Goal: Check status: Check status

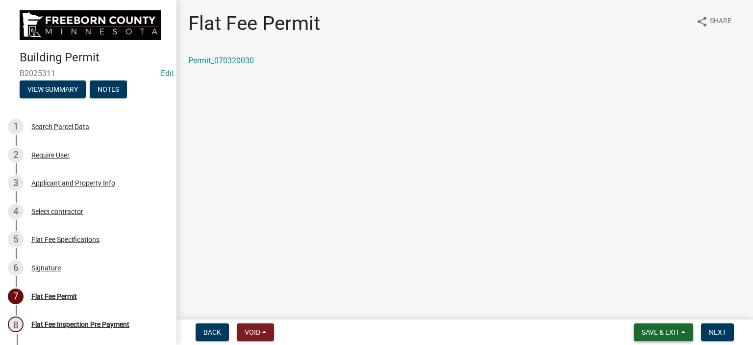
click at [665, 334] on span "Save & Exit" at bounding box center [661, 332] width 38 height 8
click at [624, 303] on button "Save & Exit" at bounding box center [654, 307] width 78 height 24
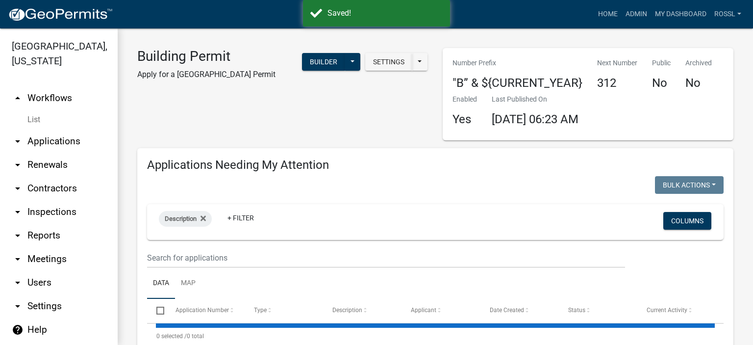
select select "2: 50"
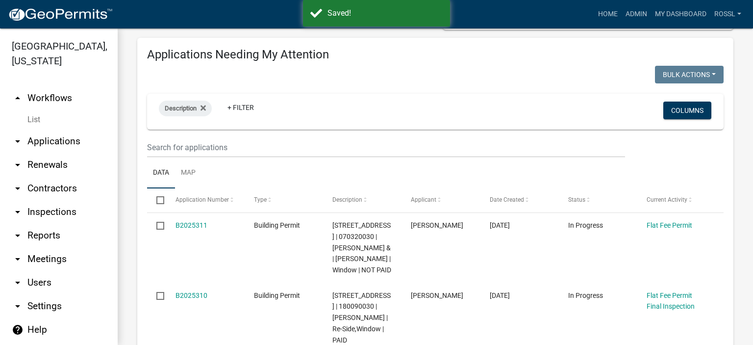
scroll to position [245, 0]
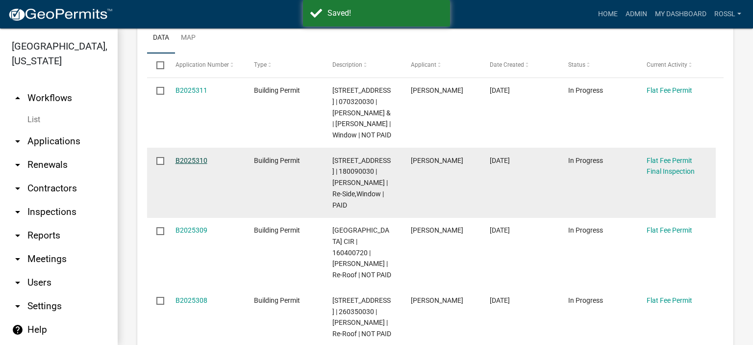
click at [202, 164] on link "B2025310" at bounding box center [191, 160] width 32 height 8
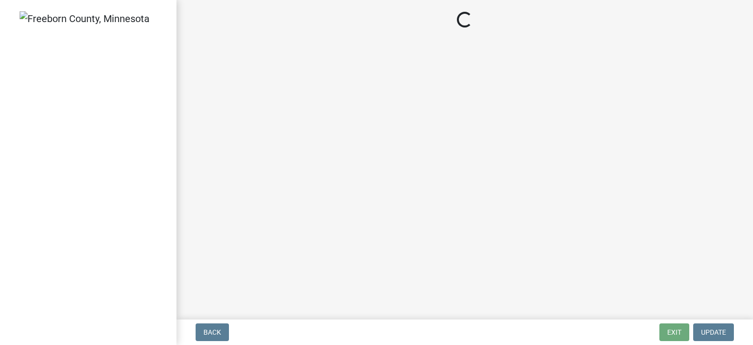
select select "3613e5d6-c0da-40a7-83d4-d5638b2e6124"
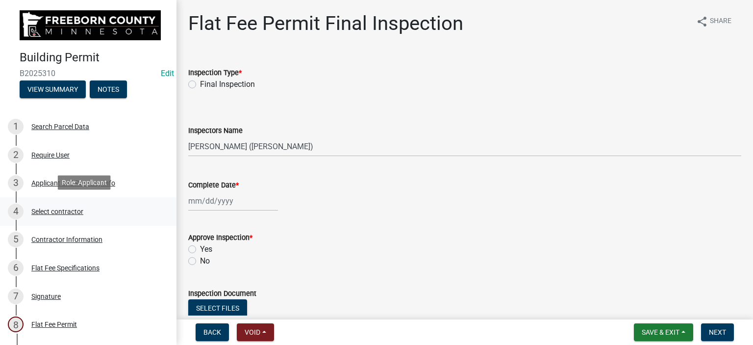
click at [55, 211] on div "Select contractor" at bounding box center [57, 211] width 52 height 7
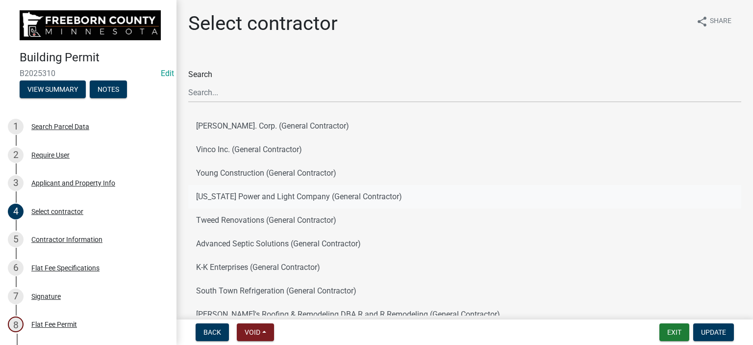
scroll to position [125, 0]
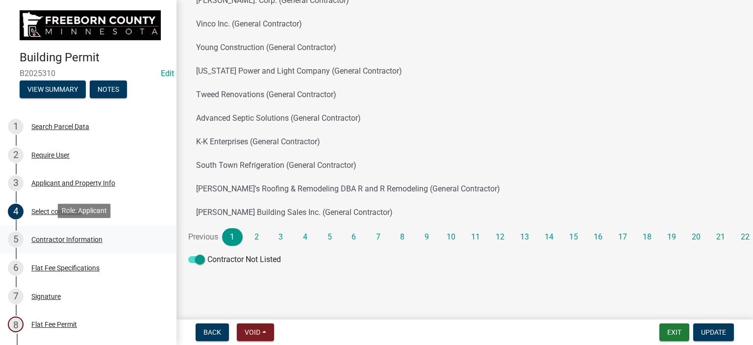
click at [78, 236] on div "Contractor Information" at bounding box center [66, 239] width 71 height 7
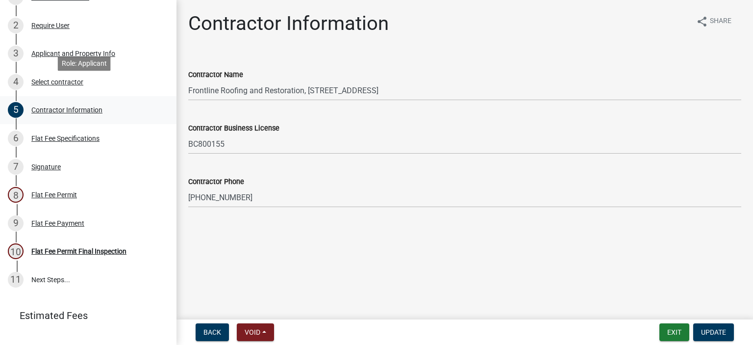
scroll to position [147, 0]
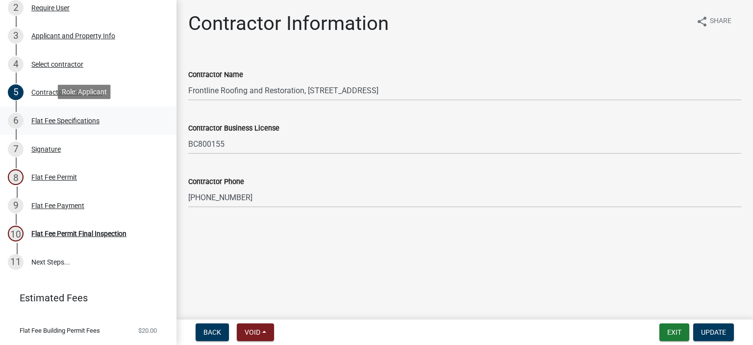
click at [39, 117] on div "Flat Fee Specifications" at bounding box center [65, 120] width 68 height 7
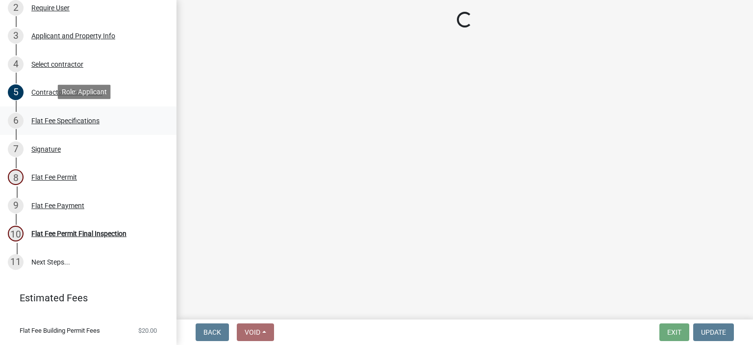
select select "cf5e982a-8fde-449d-bcd8-be8cdfb99374"
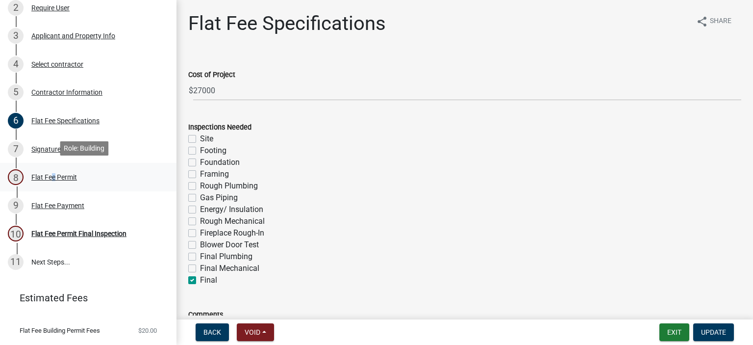
click at [50, 174] on div "Flat Fee Permit" at bounding box center [54, 176] width 46 height 7
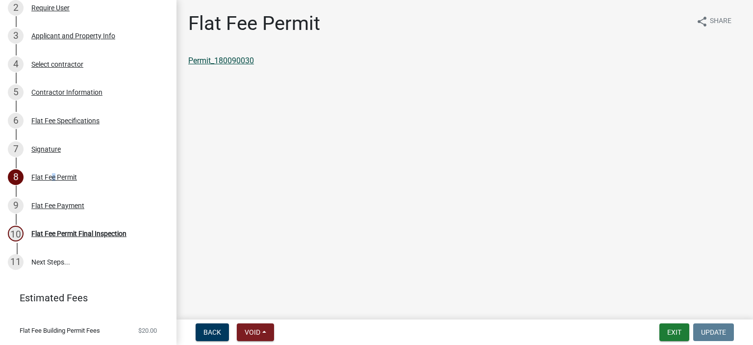
click at [240, 60] on link "Permit_180090030" at bounding box center [221, 60] width 66 height 9
